Goal: Task Accomplishment & Management: Use online tool/utility

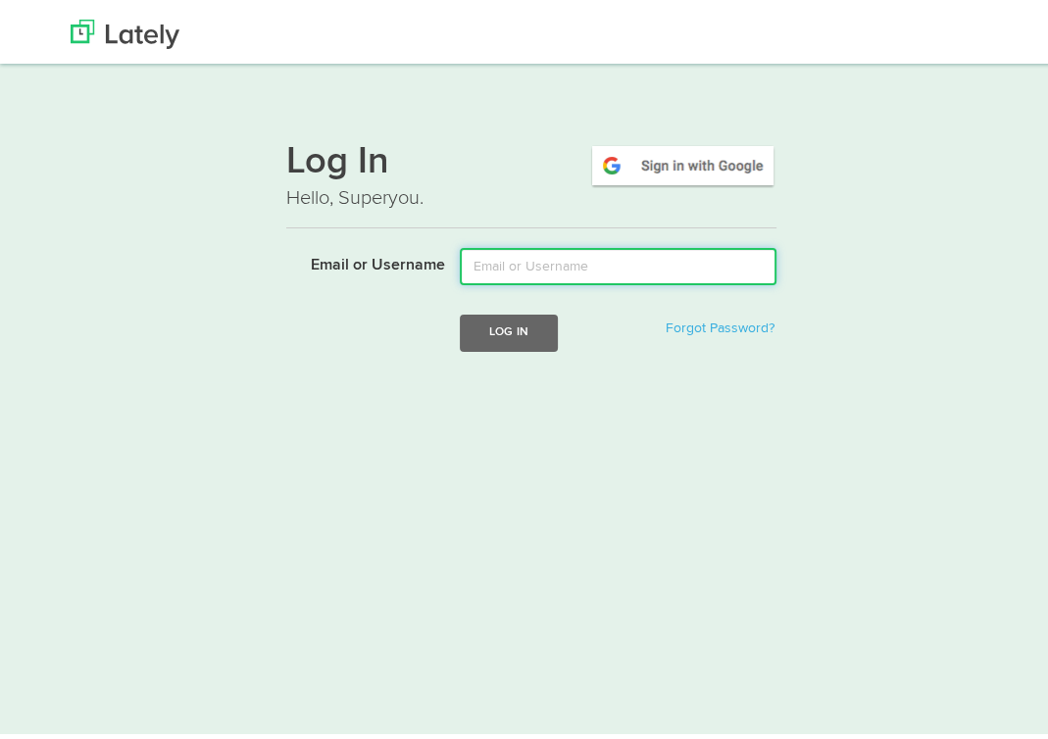
click at [586, 250] on input "Email or Username" at bounding box center [618, 261] width 317 height 37
type input "[EMAIL_ADDRESS][DOMAIN_NAME]"
click at [552, 275] on input "[EMAIL_ADDRESS][DOMAIN_NAME]" at bounding box center [618, 261] width 317 height 37
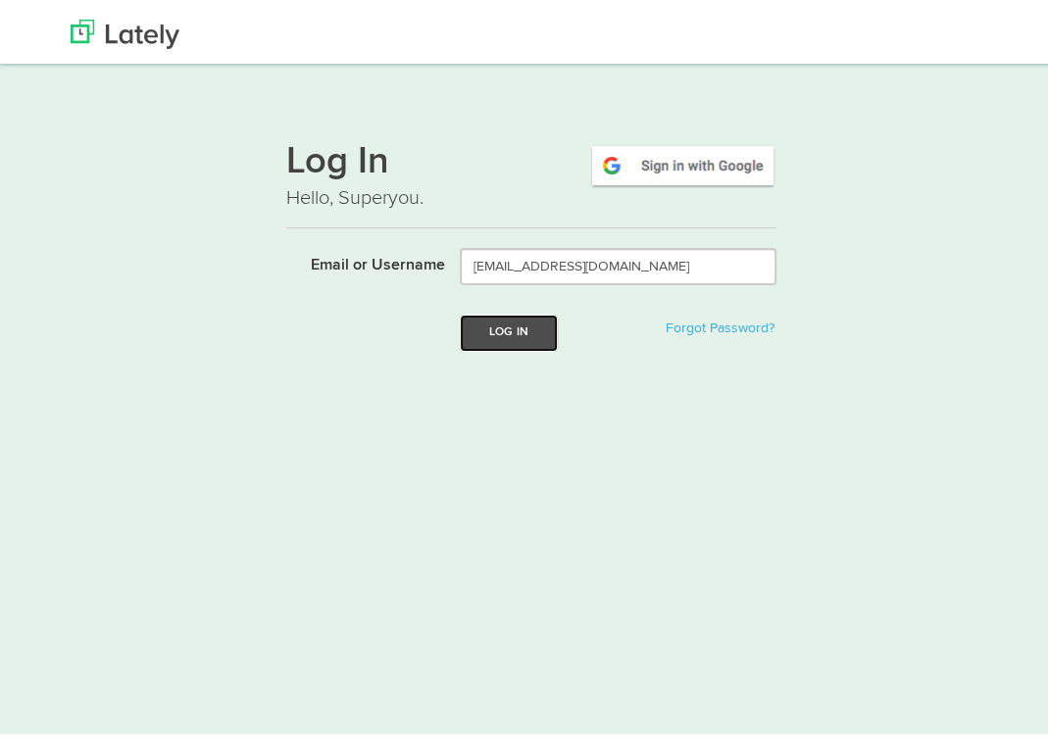
click at [522, 333] on button "Log In" at bounding box center [509, 328] width 98 height 36
